Goal: Communication & Community: Answer question/provide support

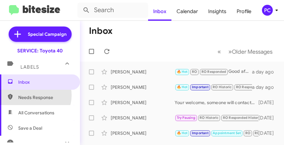
click at [32, 95] on span "Needs Response" at bounding box center [45, 97] width 54 height 6
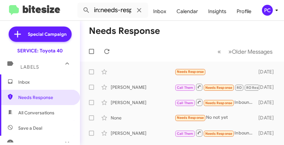
click at [39, 113] on span "All Conversations" at bounding box center [36, 113] width 36 height 6
type input "in:all-conversations"
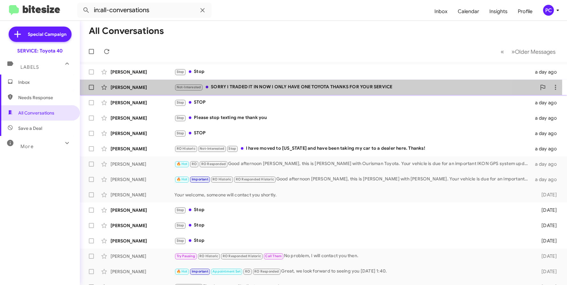
click at [132, 86] on div "[PERSON_NAME]" at bounding box center [143, 87] width 64 height 6
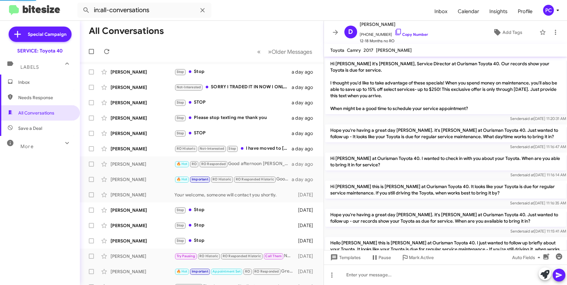
scroll to position [228, 0]
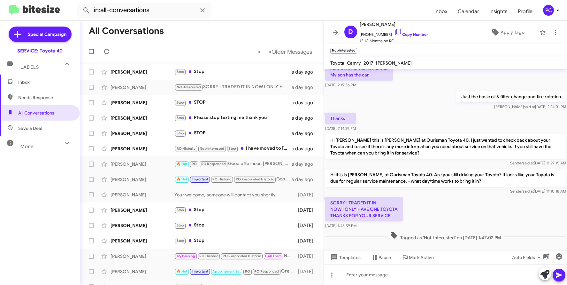
click at [283, 145] on div at bounding box center [331, 274] width 13 height 13
click at [283, 145] on div at bounding box center [445, 274] width 243 height 20
click at [283, 145] on icon at bounding box center [559, 274] width 6 height 5
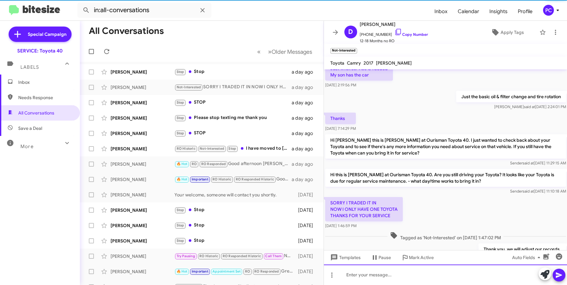
scroll to position [0, 0]
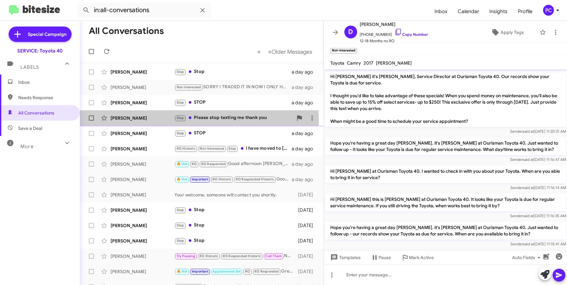
click at [164, 119] on div "[PERSON_NAME]" at bounding box center [143, 118] width 64 height 6
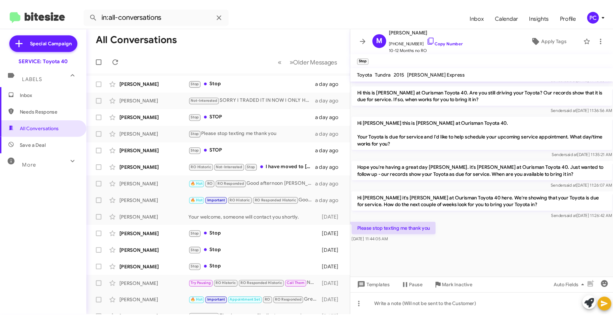
scroll to position [545, 0]
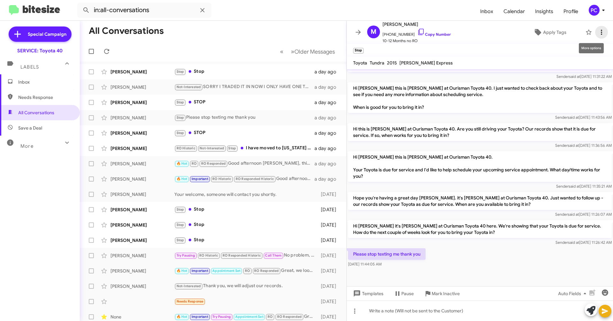
click at [283, 30] on icon at bounding box center [601, 32] width 1 height 5
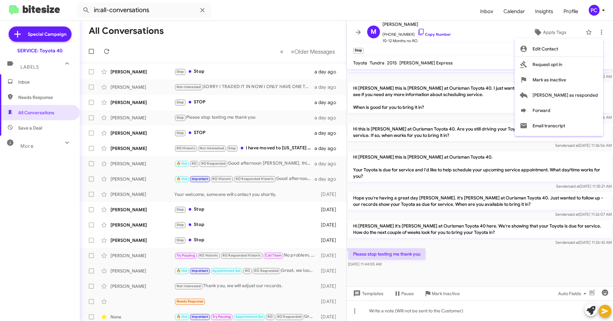
click at [159, 145] on div at bounding box center [306, 160] width 613 height 321
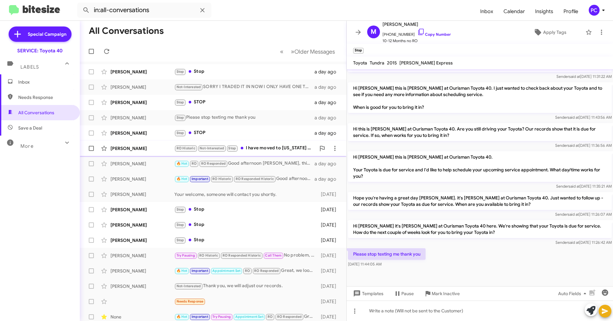
click at [151, 145] on div "[PERSON_NAME]" at bounding box center [143, 148] width 64 height 6
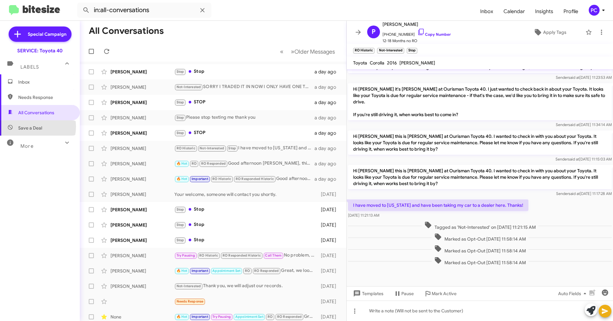
click at [31, 127] on span "Save a Deal" at bounding box center [30, 128] width 24 height 6
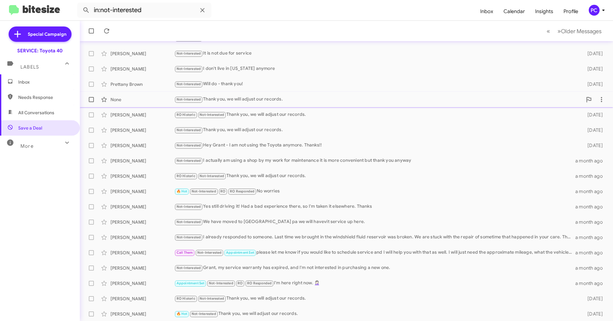
scroll to position [50, 0]
click at [32, 97] on span "Needs Response" at bounding box center [45, 97] width 54 height 6
type input "in:needs-response"
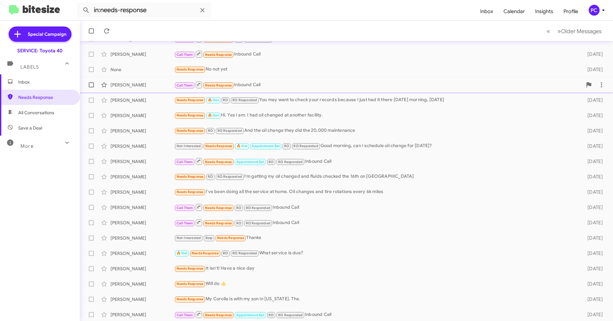
scroll to position [50, 0]
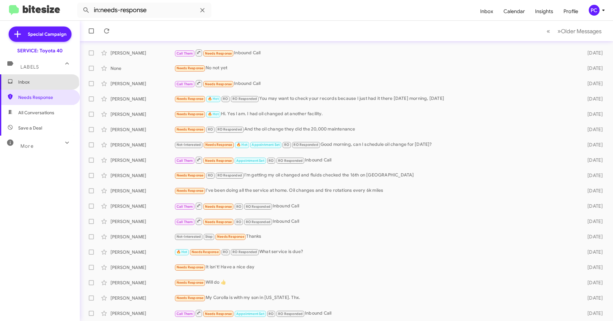
click at [39, 85] on span "Inbox" at bounding box center [45, 82] width 54 height 6
